Goal: Information Seeking & Learning: Check status

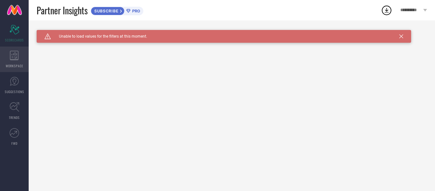
click at [17, 60] on div "WORKSPACE" at bounding box center [14, 59] width 29 height 25
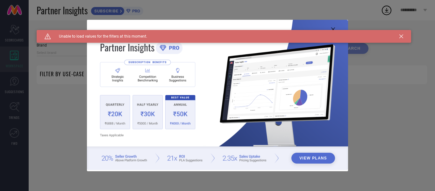
type input "1 STOP FASHION"
type input "All"
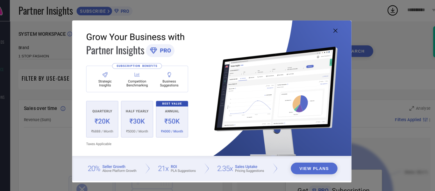
click at [251, 162] on img at bounding box center [217, 95] width 261 height 150
click at [250, 157] on img at bounding box center [217, 95] width 261 height 150
click at [151, 120] on img at bounding box center [217, 95] width 261 height 150
click at [182, 94] on img at bounding box center [217, 95] width 261 height 150
click at [177, 110] on img at bounding box center [217, 95] width 261 height 150
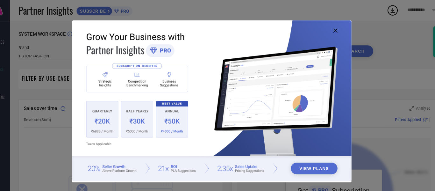
click at [333, 29] on icon at bounding box center [333, 29] width 4 height 4
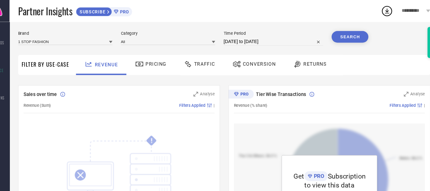
scroll to position [14, 0]
click at [163, 61] on span "Pricing" at bounding box center [166, 60] width 20 height 5
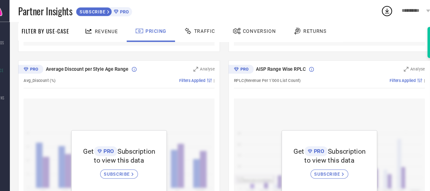
scroll to position [407, 0]
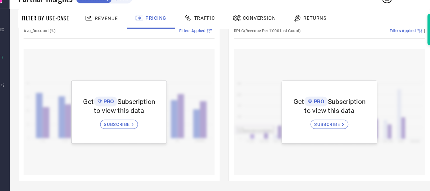
click at [206, 24] on div "Traffic" at bounding box center [206, 29] width 32 height 11
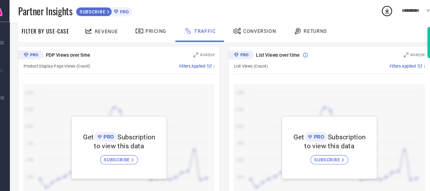
scroll to position [72, 0]
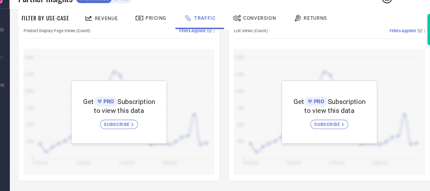
click at [257, 26] on span "Conversion" at bounding box center [262, 28] width 31 height 5
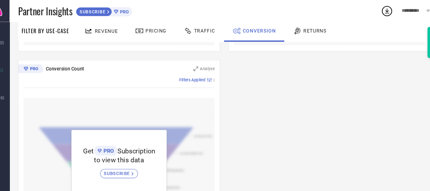
scroll to position [200, 0]
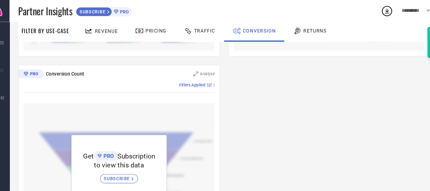
click at [306, 31] on span "Returns" at bounding box center [315, 28] width 22 height 5
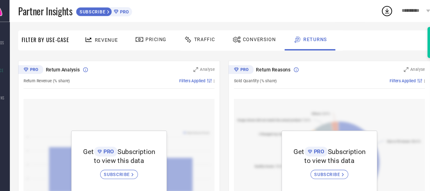
scroll to position [36, 0]
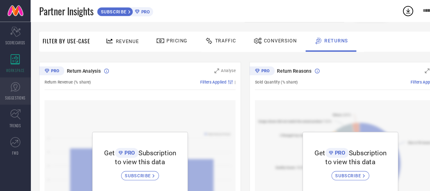
click at [14, 87] on link "SUGGESTIONS" at bounding box center [14, 84] width 29 height 25
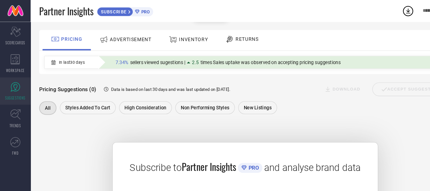
scroll to position [32, 0]
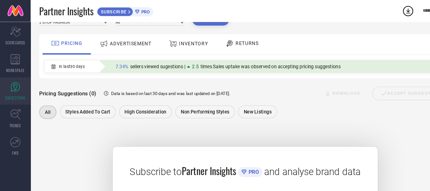
click at [186, 44] on div "INVENTORY" at bounding box center [176, 40] width 40 height 11
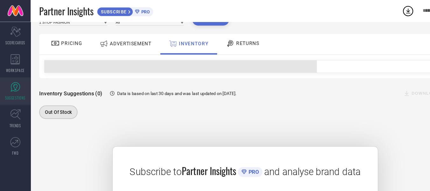
click at [232, 46] on div "RETURNS" at bounding box center [227, 40] width 34 height 11
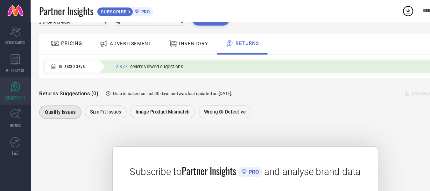
click at [179, 42] on span "INVENTORY" at bounding box center [181, 40] width 27 height 5
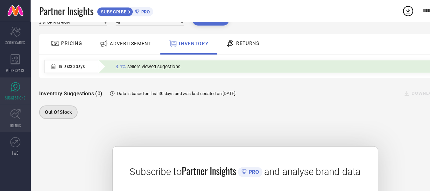
click at [17, 108] on icon at bounding box center [15, 107] width 10 height 10
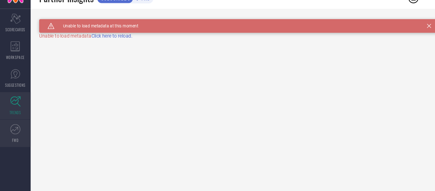
click at [11, 137] on link "FWD" at bounding box center [14, 136] width 29 height 25
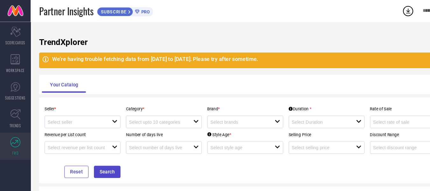
click at [101, 116] on div at bounding box center [75, 114] width 60 height 6
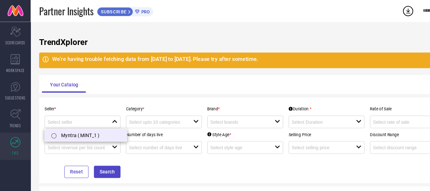
click at [84, 126] on li "Myntra ( MINT_1 )" at bounding box center [80, 125] width 76 height 11
type input "Myntra ( MINT_1 )"
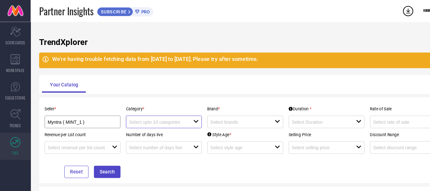
click at [142, 114] on input at bounding box center [148, 114] width 54 height 5
click at [206, 115] on input at bounding box center [224, 114] width 54 height 5
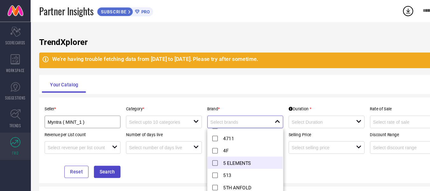
scroll to position [319, 0]
click at [202, 154] on li "5 ELEMENTS" at bounding box center [232, 151] width 76 height 11
type input "5 ELEMENTS"
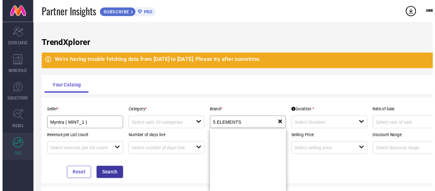
scroll to position [0, 0]
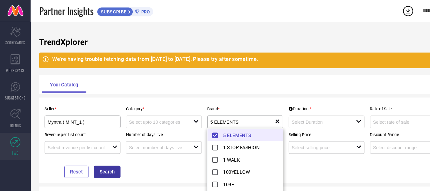
click at [102, 161] on button "Search" at bounding box center [100, 160] width 25 height 11
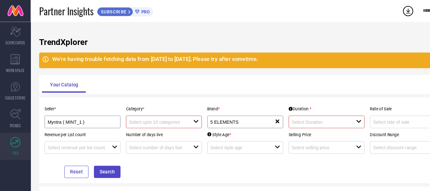
click at [315, 108] on div "Duration * open" at bounding box center [306, 108] width 76 height 24
click at [301, 113] on input at bounding box center [300, 114] width 54 height 5
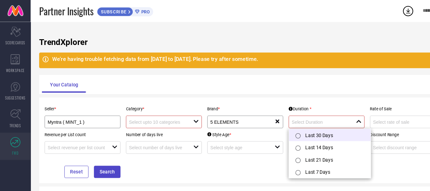
click at [278, 127] on input "radio" at bounding box center [279, 127] width 5 height 5
type input "Last 30 Days"
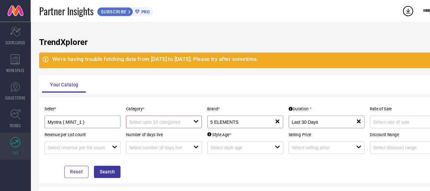
click at [102, 162] on button "Search" at bounding box center [100, 160] width 25 height 11
click at [183, 113] on icon at bounding box center [183, 113] width 4 height 3
click at [148, 127] on div "No results found" at bounding box center [153, 125] width 71 height 11
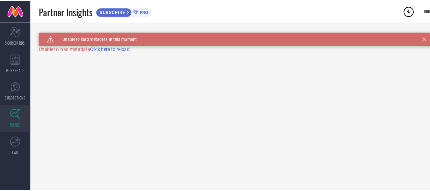
scroll to position [32, 0]
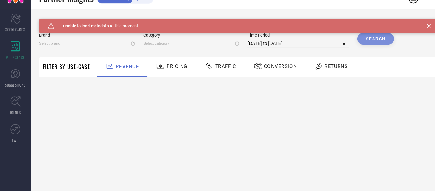
type input "1 STOP FASHION"
type input "All"
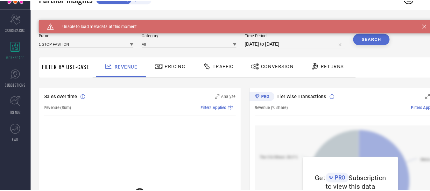
scroll to position [20, 0]
